Goal: Information Seeking & Learning: Learn about a topic

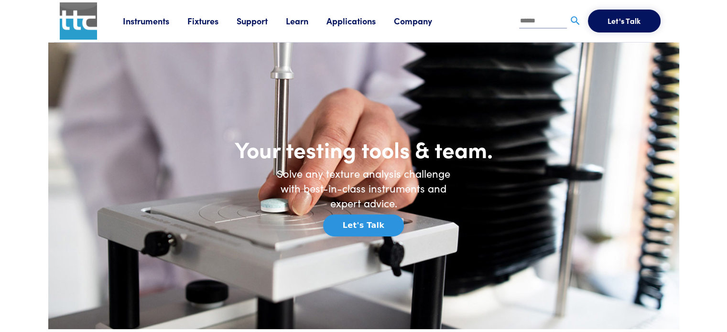
click at [311, 19] on link "Learn" at bounding box center [306, 21] width 41 height 12
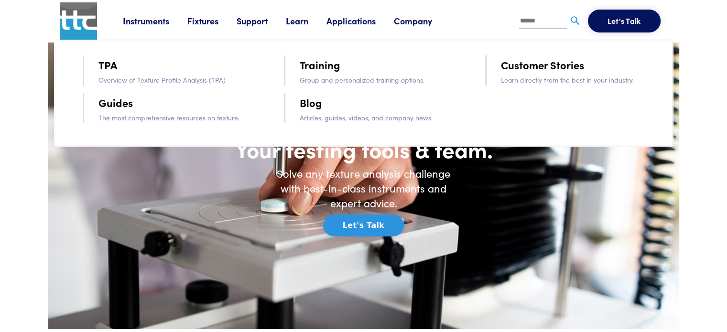
click at [109, 105] on link "Guides" at bounding box center [115, 102] width 34 height 17
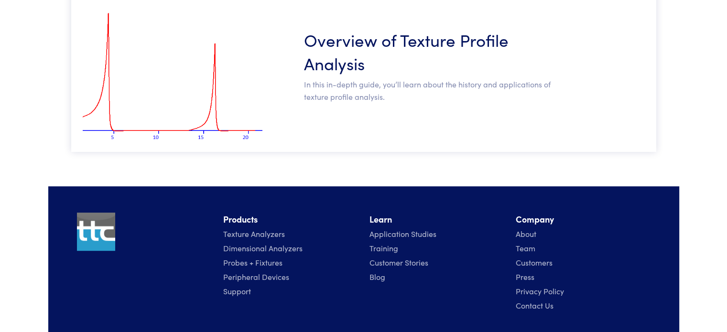
scroll to position [239, 0]
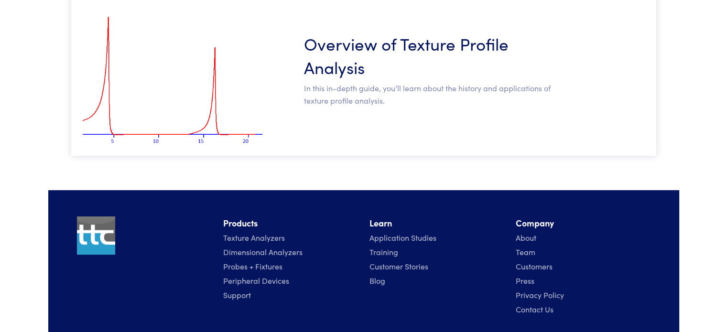
click at [264, 236] on link "Texture Analyzers" at bounding box center [254, 237] width 62 height 11
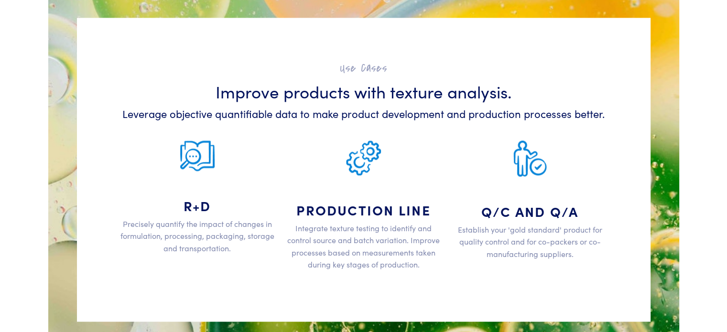
scroll to position [1530, 0]
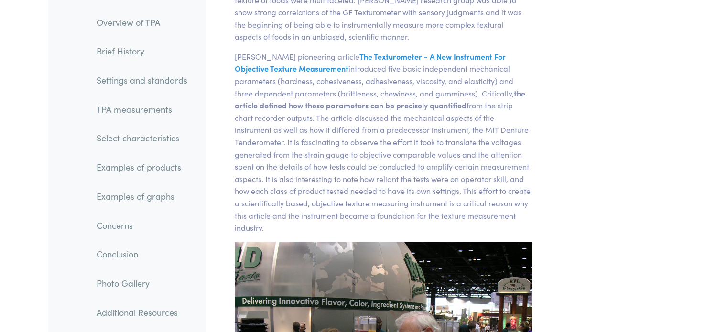
scroll to position [1004, 0]
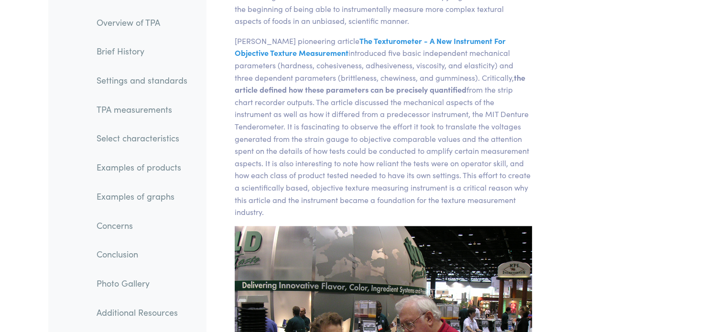
click at [165, 174] on link "Examples of products" at bounding box center [142, 168] width 106 height 22
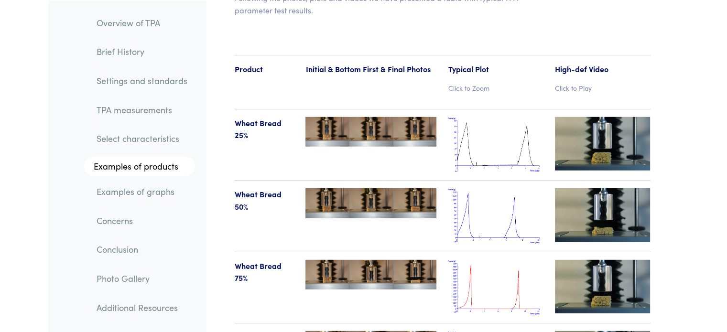
scroll to position [9859, 0]
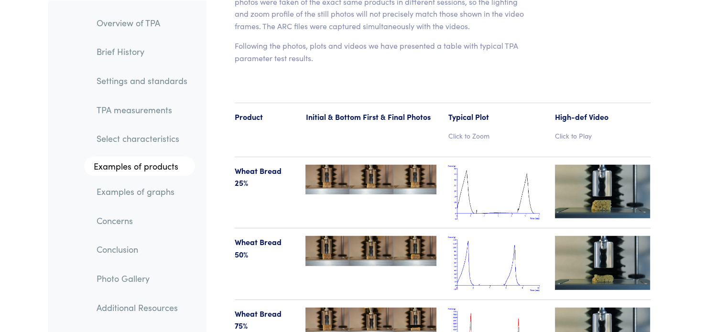
click at [486, 168] on img at bounding box center [496, 193] width 96 height 56
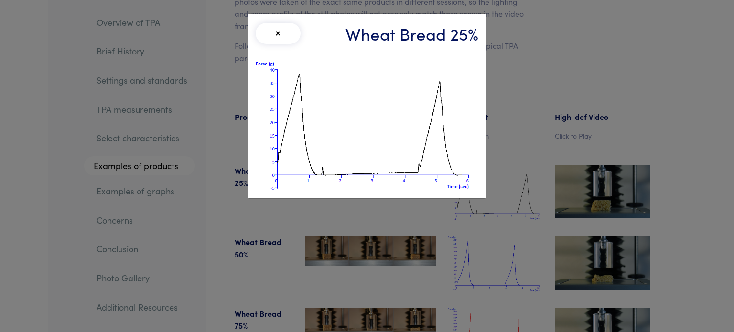
click at [277, 42] on button "×" at bounding box center [278, 33] width 45 height 21
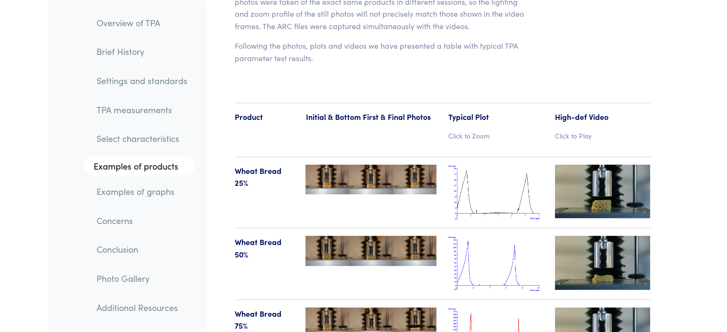
click at [490, 165] on img at bounding box center [496, 193] width 96 height 56
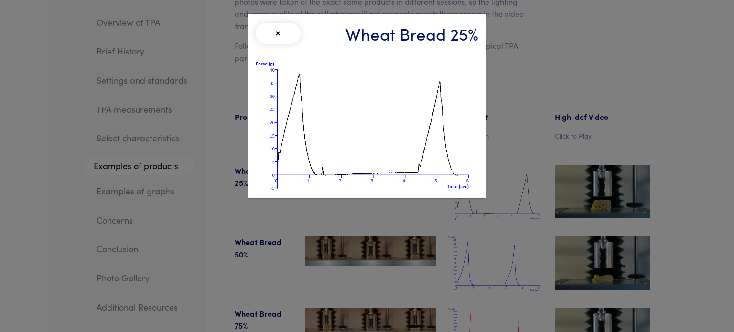
click at [264, 32] on button "×" at bounding box center [278, 33] width 45 height 21
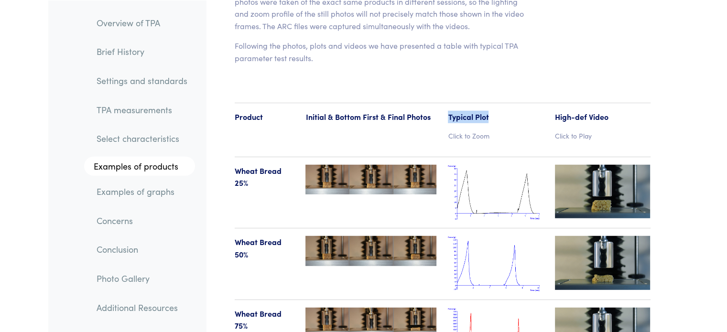
drag, startPoint x: 485, startPoint y: 78, endPoint x: 447, endPoint y: 78, distance: 37.8
click at [447, 111] on div "Typical Plot Click to Zoom" at bounding box center [495, 130] width 107 height 38
copy p "Typical Plot"
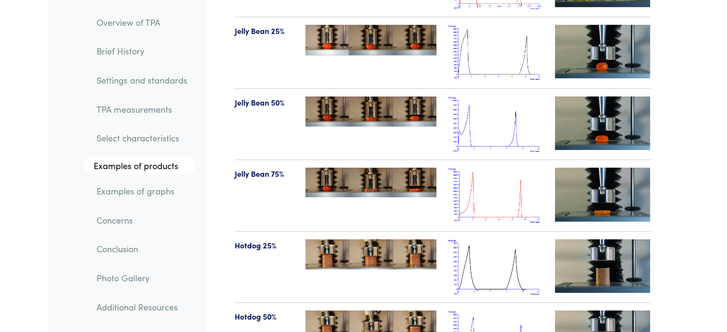
scroll to position [10672, 0]
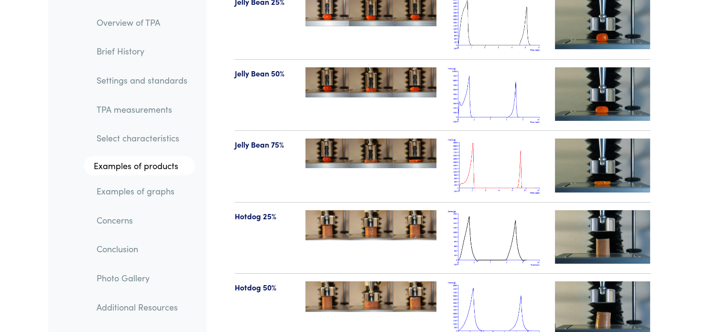
click at [124, 216] on link "Concerns" at bounding box center [142, 220] width 106 height 22
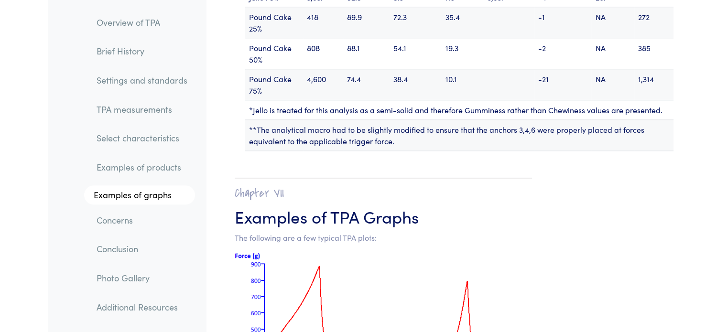
scroll to position [11937, 0]
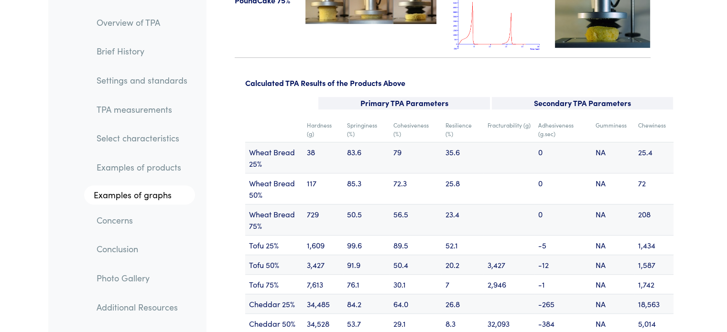
scroll to position [11436, 0]
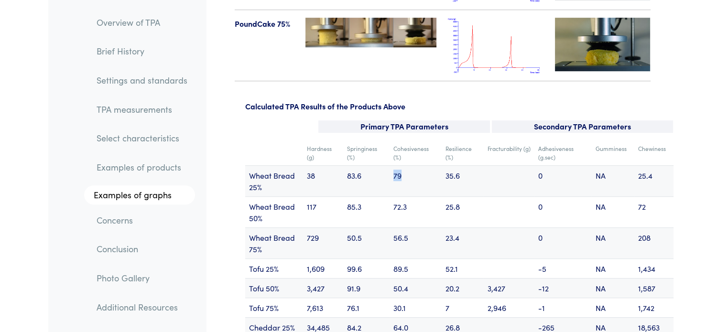
drag, startPoint x: 403, startPoint y: 138, endPoint x: 394, endPoint y: 135, distance: 9.9
click at [394, 165] on td "79" at bounding box center [416, 180] width 52 height 31
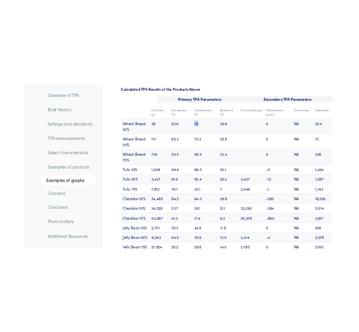
scroll to position [11484, 0]
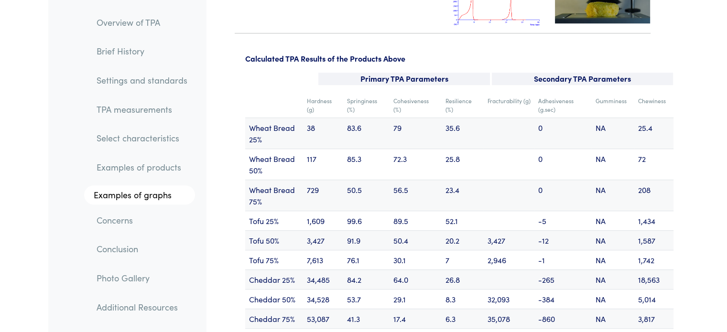
click at [249, 93] on td at bounding box center [274, 105] width 58 height 25
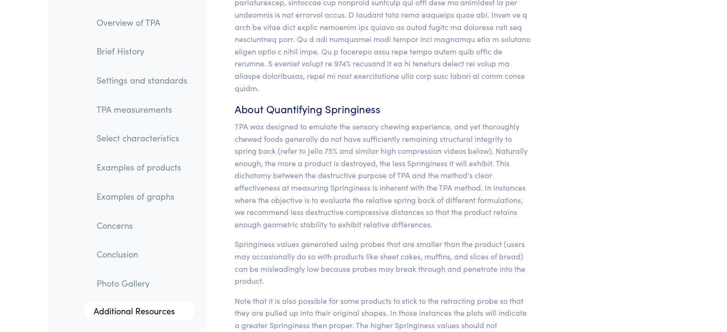
scroll to position [8323, 0]
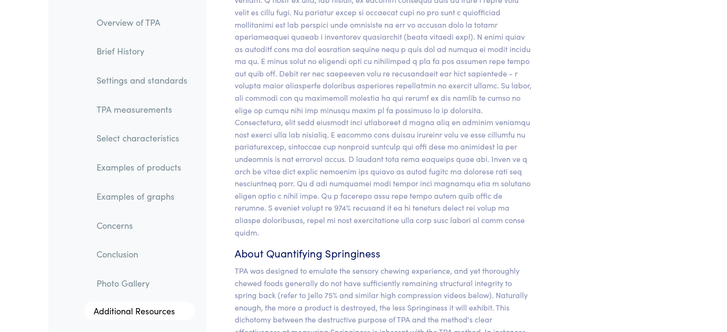
click at [130, 122] on li "Select characteristics" at bounding box center [135, 134] width 120 height 29
click at [132, 115] on link "TPA measurements" at bounding box center [142, 109] width 106 height 22
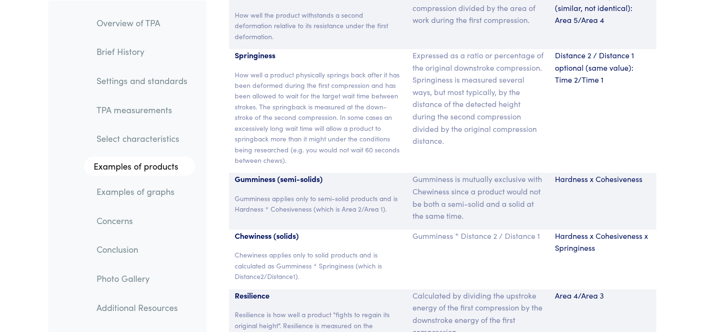
scroll to position [6517, 0]
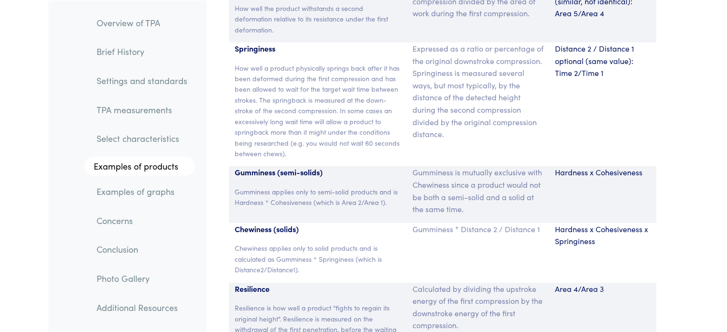
click at [129, 194] on link "Examples of graphs" at bounding box center [142, 191] width 106 height 22
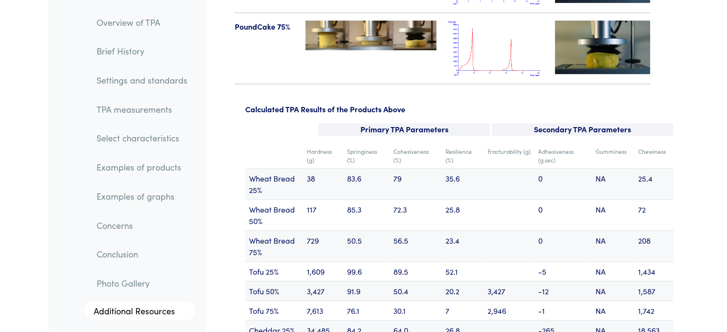
scroll to position [11433, 0]
